Goal: Check status: Check status

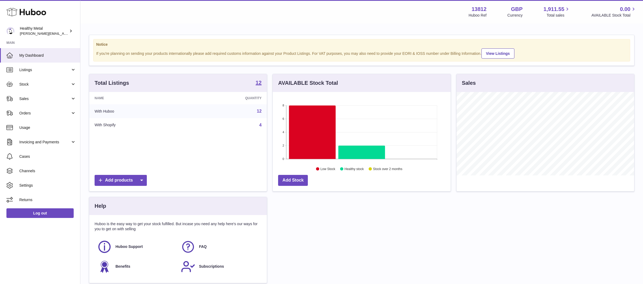
scroll to position [83, 178]
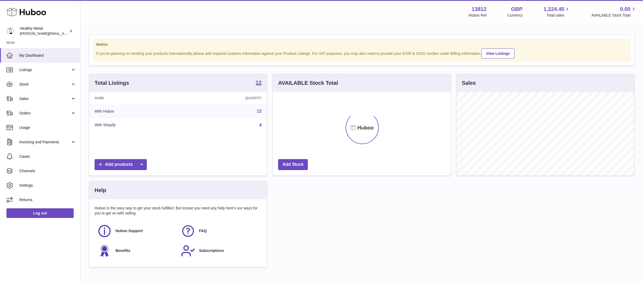
scroll to position [83, 178]
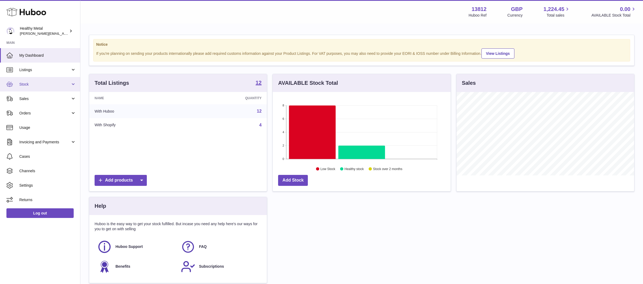
click at [38, 84] on span "Stock" at bounding box center [44, 84] width 51 height 5
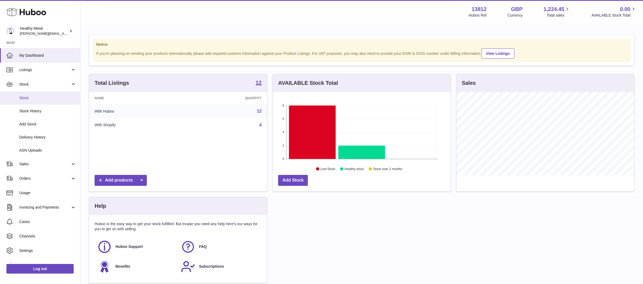
click at [29, 98] on span "Stock" at bounding box center [47, 98] width 57 height 5
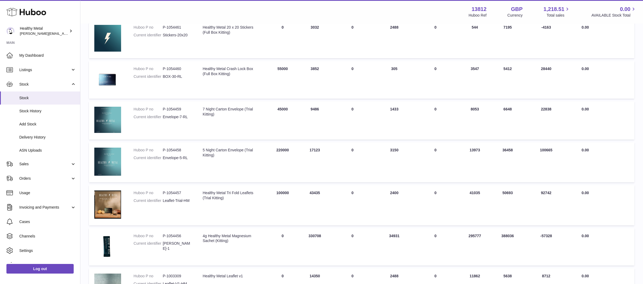
scroll to position [88, 0]
click at [48, 136] on span "Delivery History" at bounding box center [47, 137] width 57 height 5
